Goal: Task Accomplishment & Management: Manage account settings

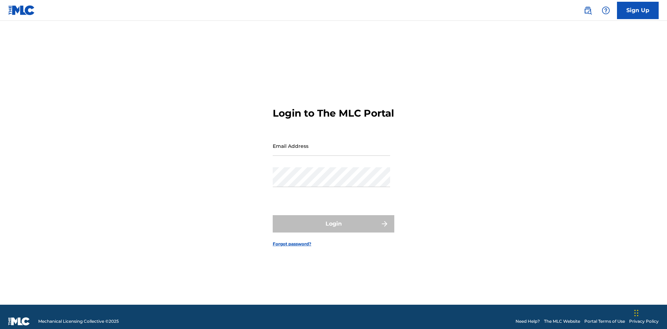
scroll to position [9, 0]
click at [331, 143] on input "Email Address" at bounding box center [331, 146] width 117 height 20
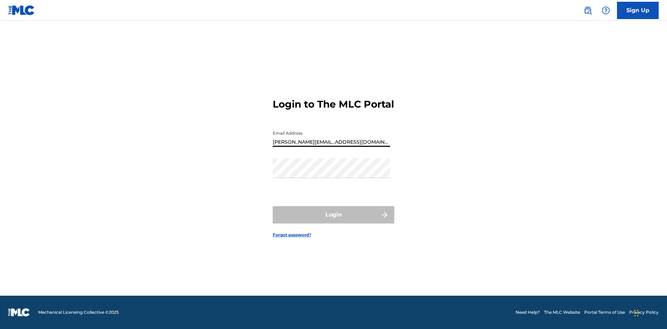
type input "[PERSON_NAME][EMAIL_ADDRESS][DOMAIN_NAME]"
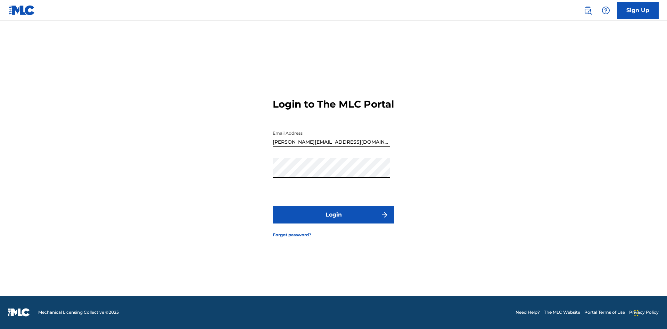
click at [333, 221] on button "Login" at bounding box center [334, 214] width 122 height 17
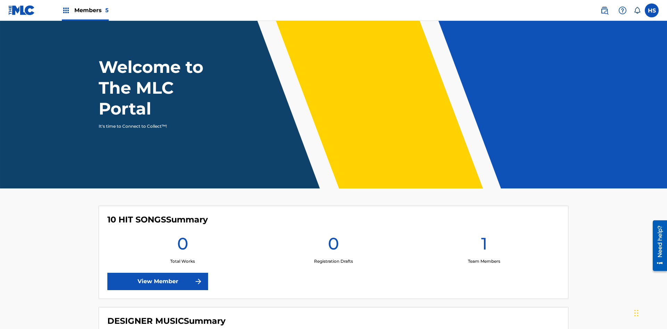
click at [85, 10] on span "Members 5" at bounding box center [91, 10] width 34 height 8
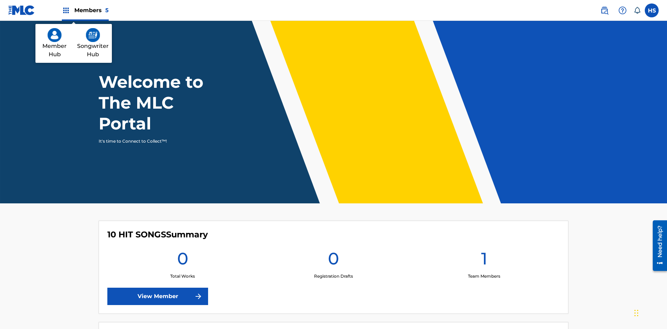
click at [93, 35] on img at bounding box center [93, 35] width 14 height 14
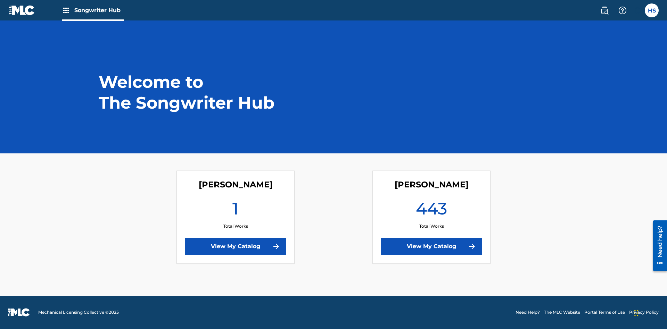
click at [235, 247] on link "View My Catalog" at bounding box center [235, 246] width 101 height 17
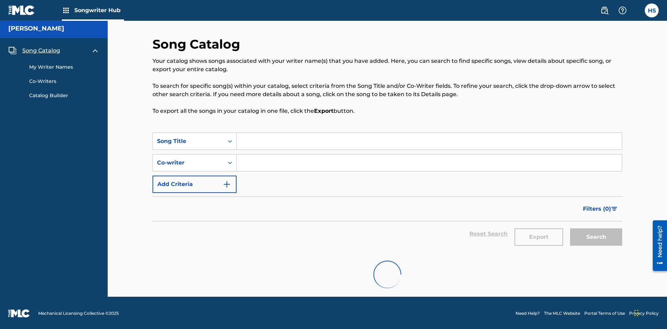
click at [41, 50] on span "Song Catalog" at bounding box center [41, 51] width 38 height 8
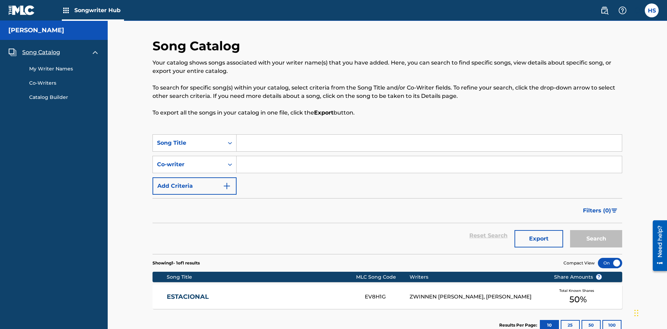
click at [64, 65] on link "My Writer Names" at bounding box center [64, 68] width 70 height 7
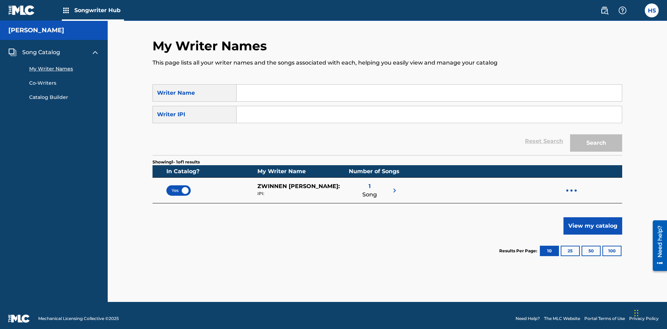
click at [429, 93] on input "Search Form" at bounding box center [429, 93] width 385 height 17
type input "[PERSON_NAME]"
click at [429, 108] on input "Search Form" at bounding box center [429, 114] width 385 height 17
type input "00196748412"
click at [596, 137] on button "Search" at bounding box center [596, 142] width 52 height 17
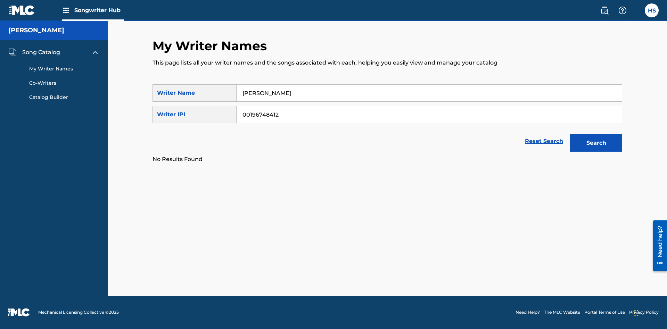
click at [41, 52] on span "Song Catalog" at bounding box center [41, 52] width 38 height 8
